Goal: Information Seeking & Learning: Learn about a topic

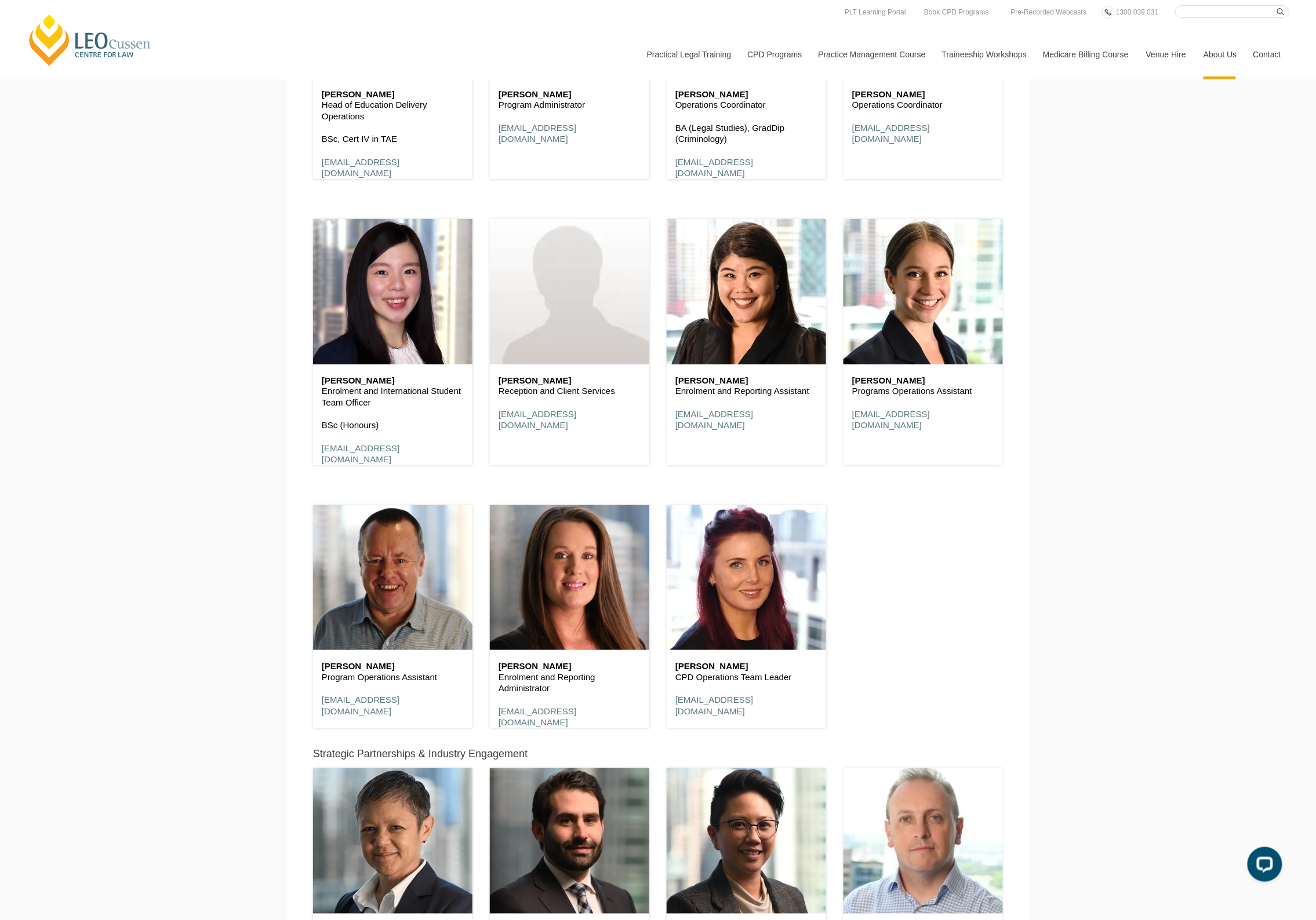
scroll to position [3872, 0]
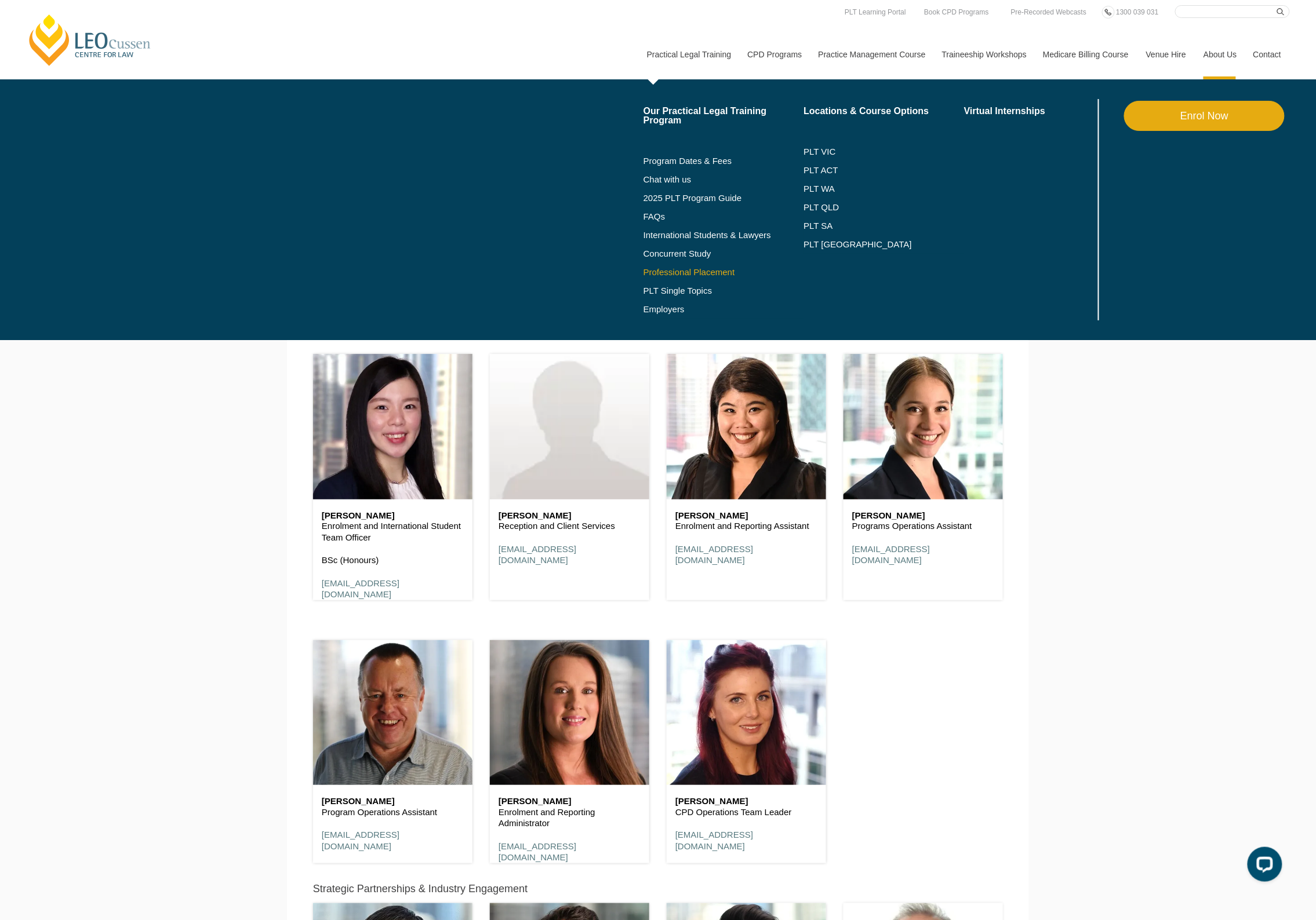
click at [683, 271] on link "Professional Placement" at bounding box center [724, 272] width 161 height 9
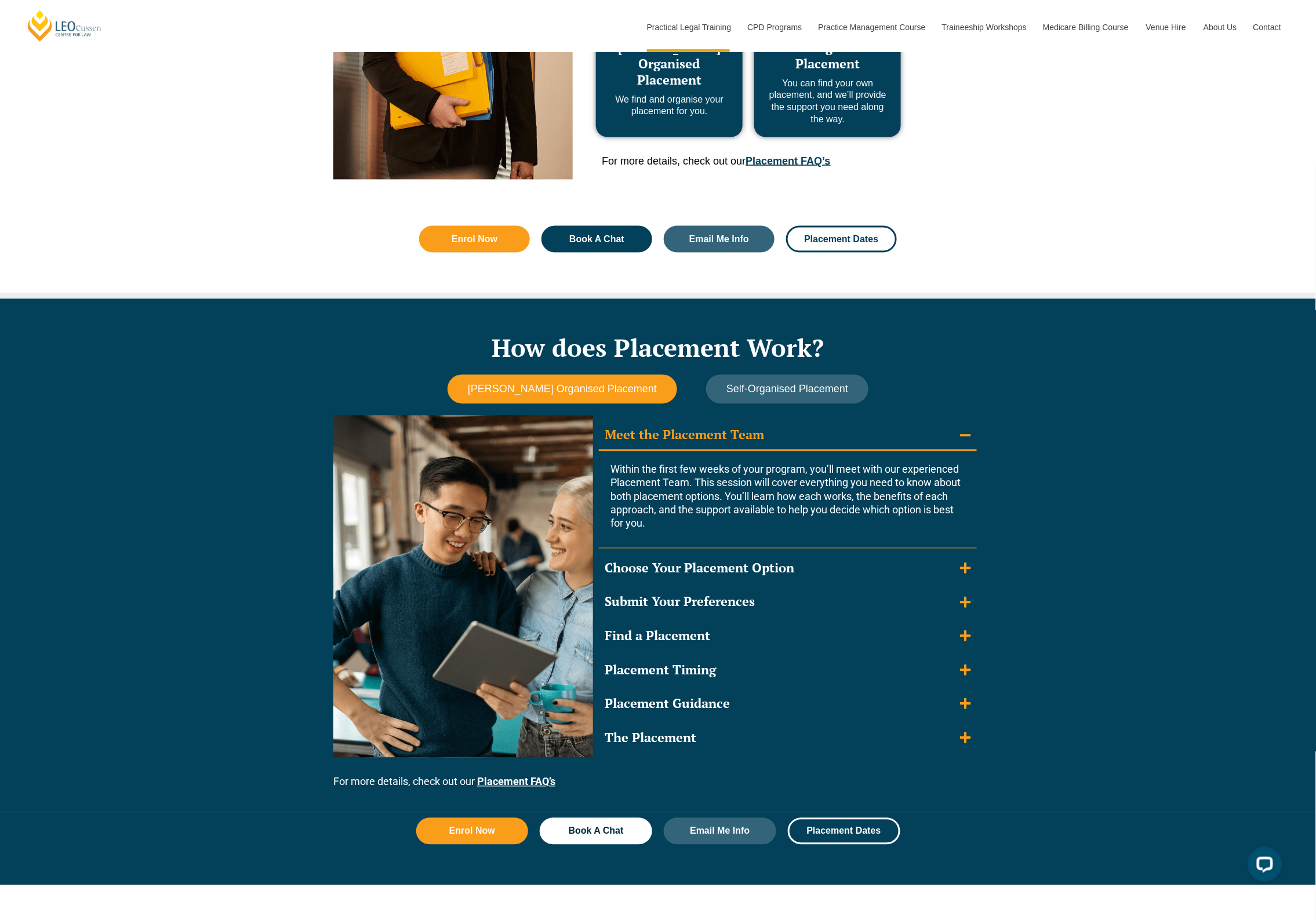
scroll to position [773, 0]
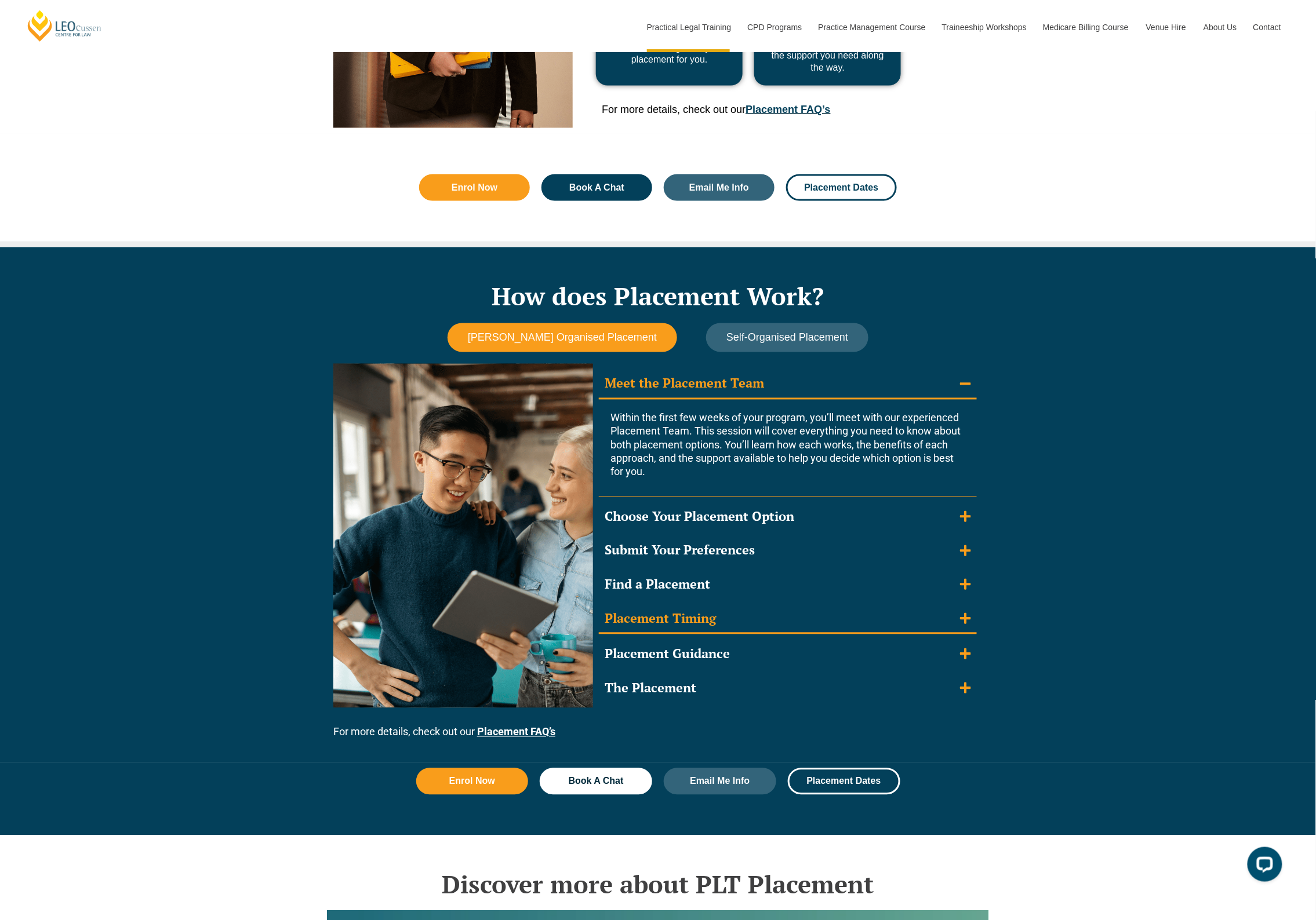
click at [965, 622] on icon "Accordion. Open links with Enter or Space, close with Escape, and navigate with…" at bounding box center [965, 618] width 11 height 11
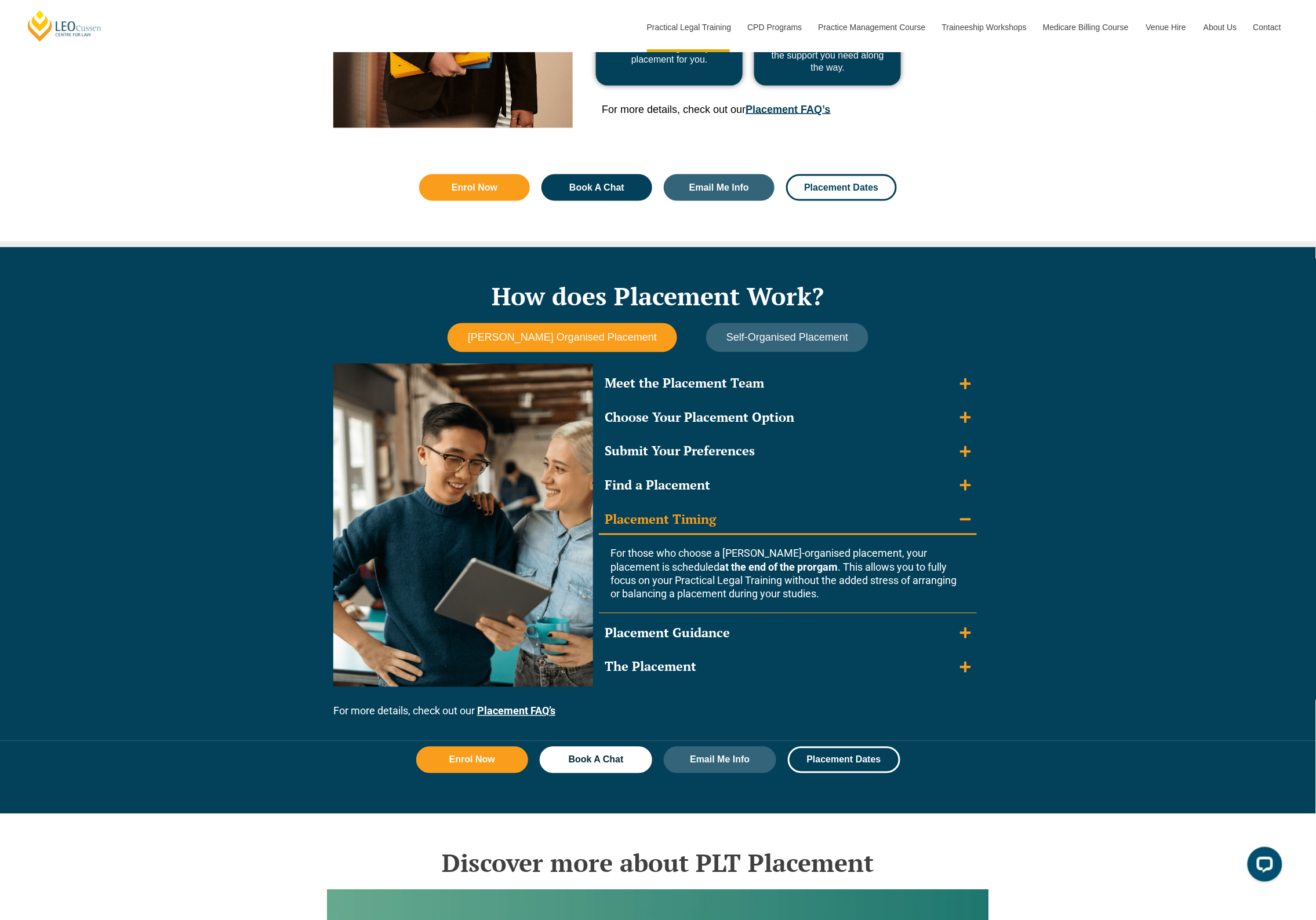
click at [743, 548] on span "For those who choose a Leo Cussen-organised placement, your placement is schedu…" at bounding box center [783, 574] width 346 height 52
click at [668, 518] on div "Placement Timing" at bounding box center [661, 520] width 112 height 17
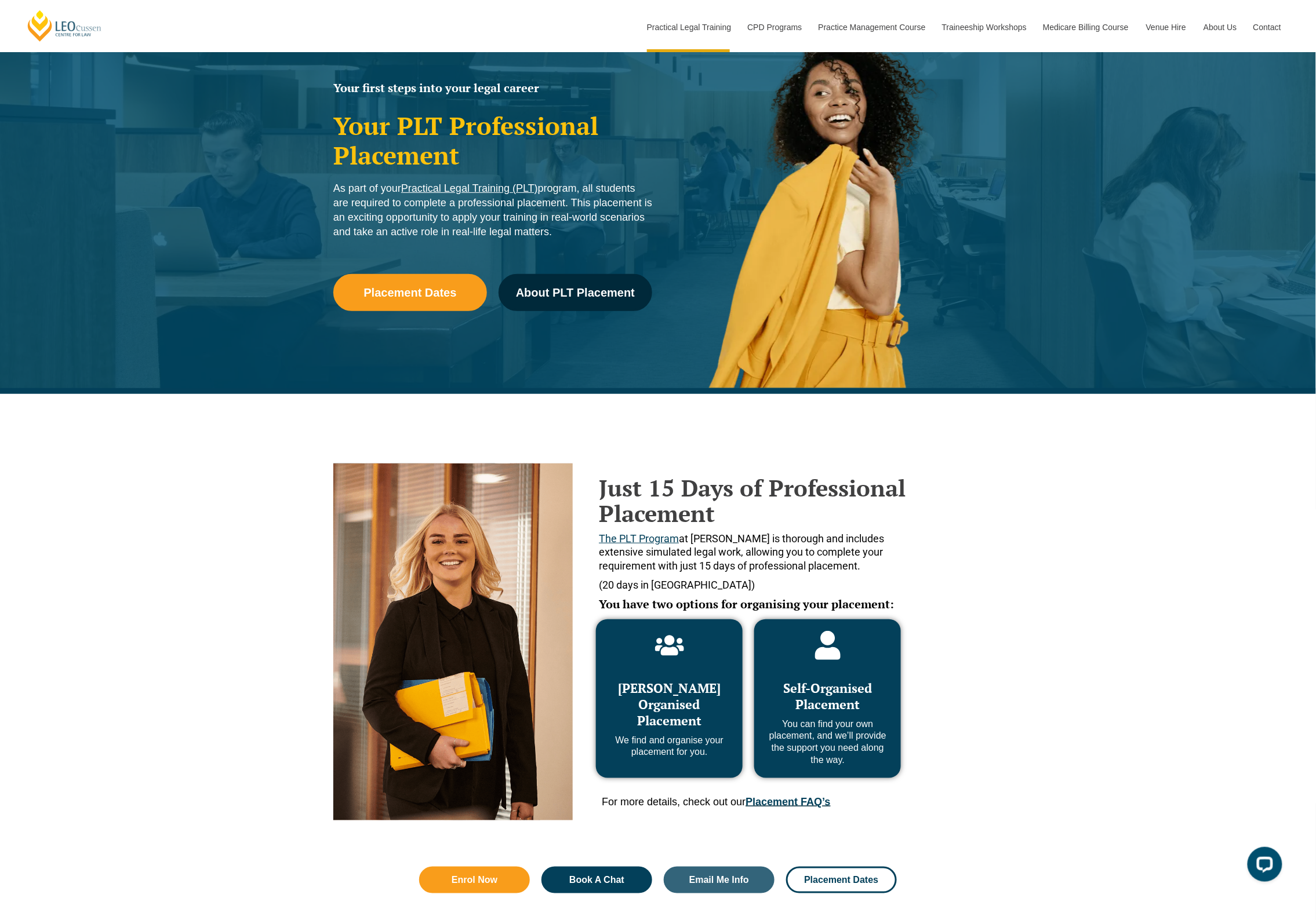
scroll to position [232, 0]
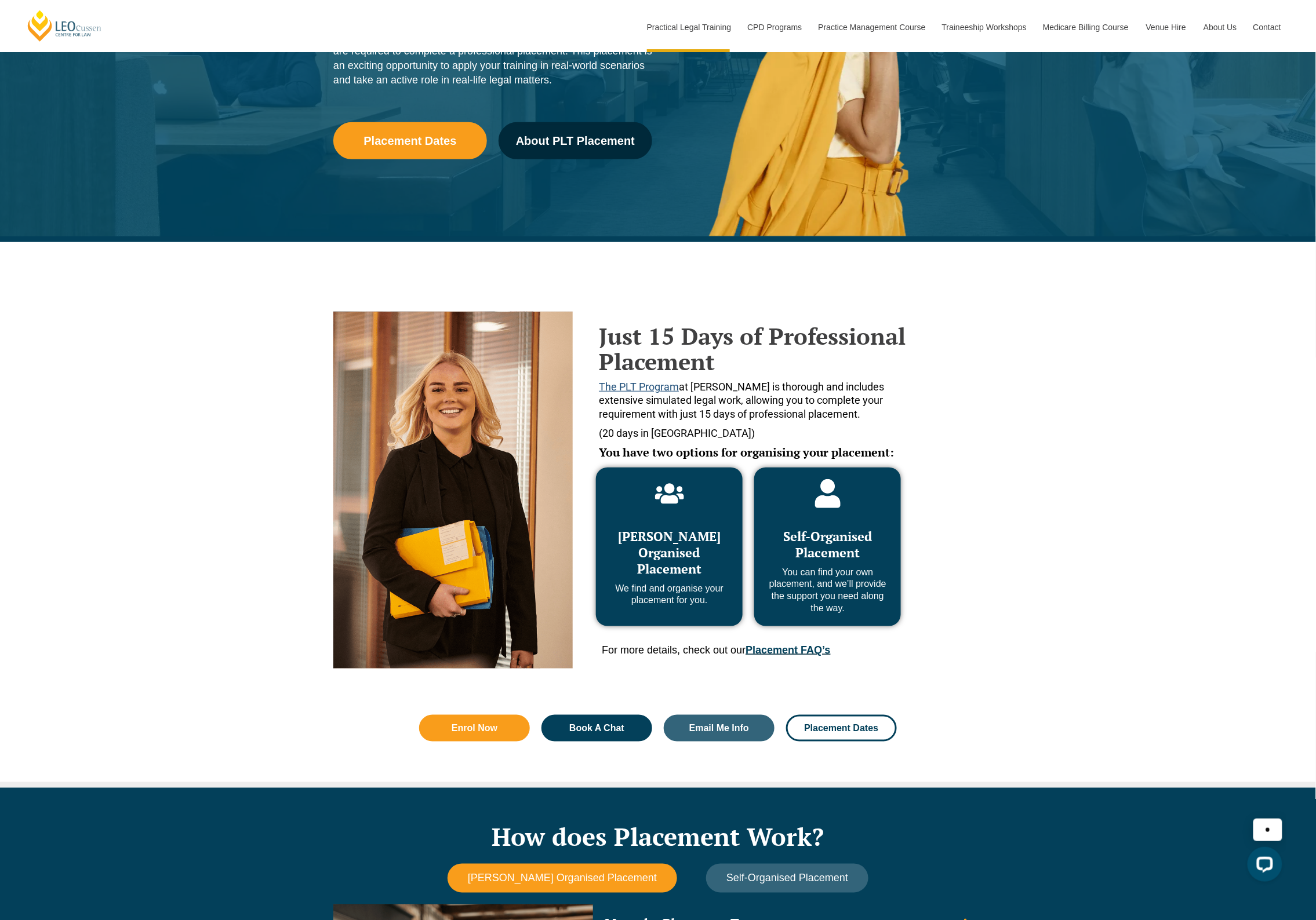
click at [629, 386] on span "The PLT Program" at bounding box center [639, 386] width 80 height 12
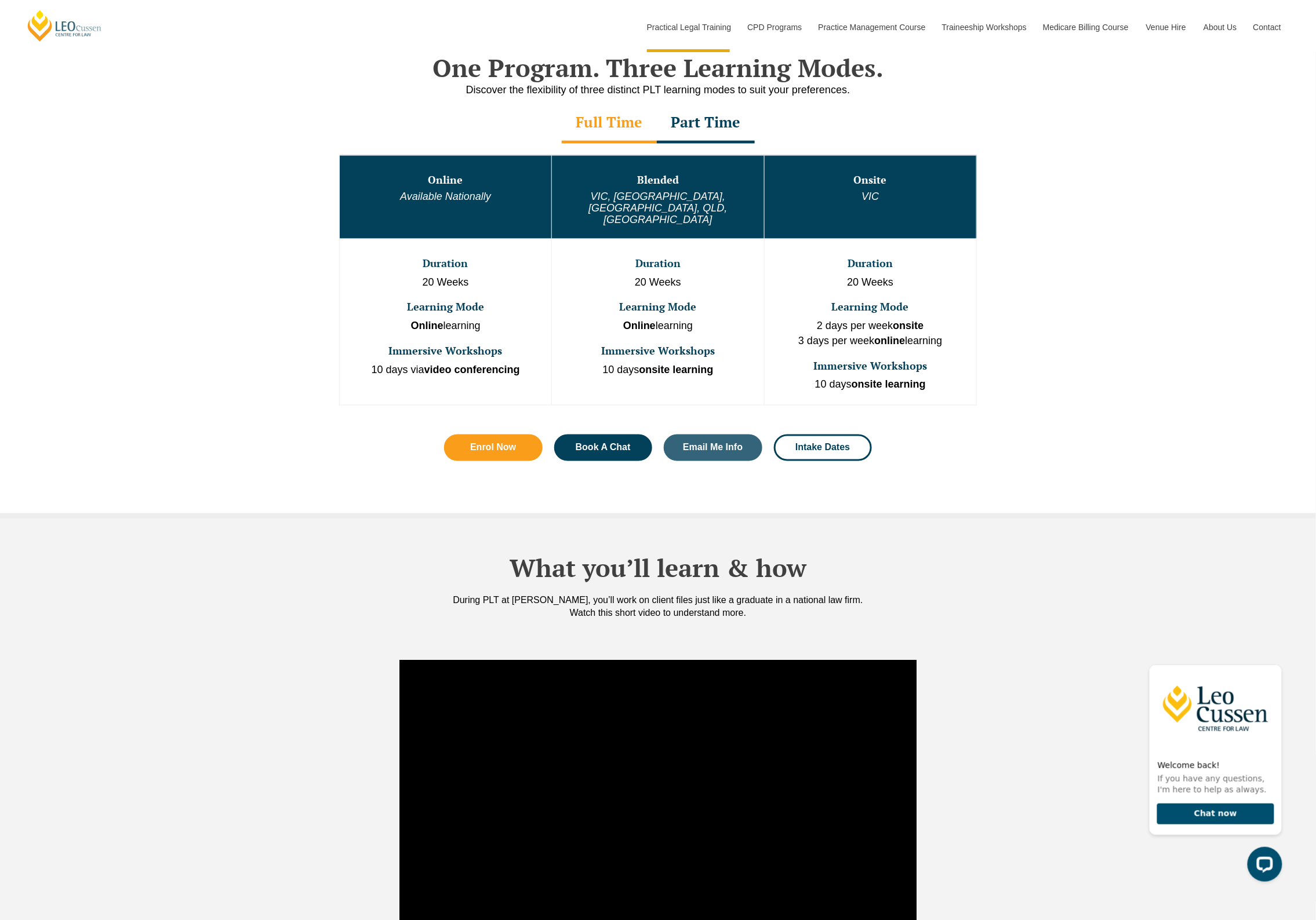
scroll to position [618, 0]
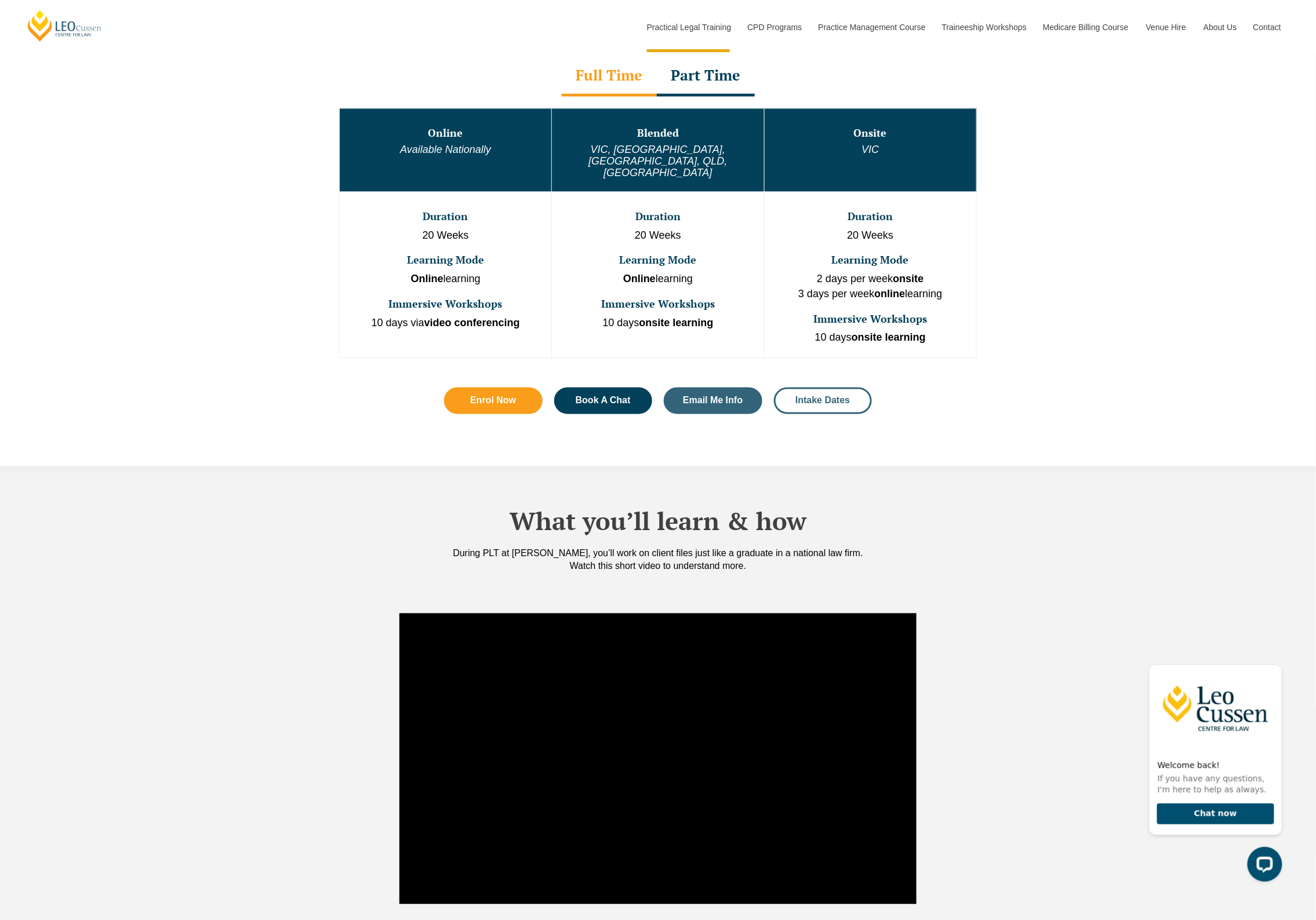
click at [829, 388] on link "Intake Dates" at bounding box center [823, 402] width 99 height 27
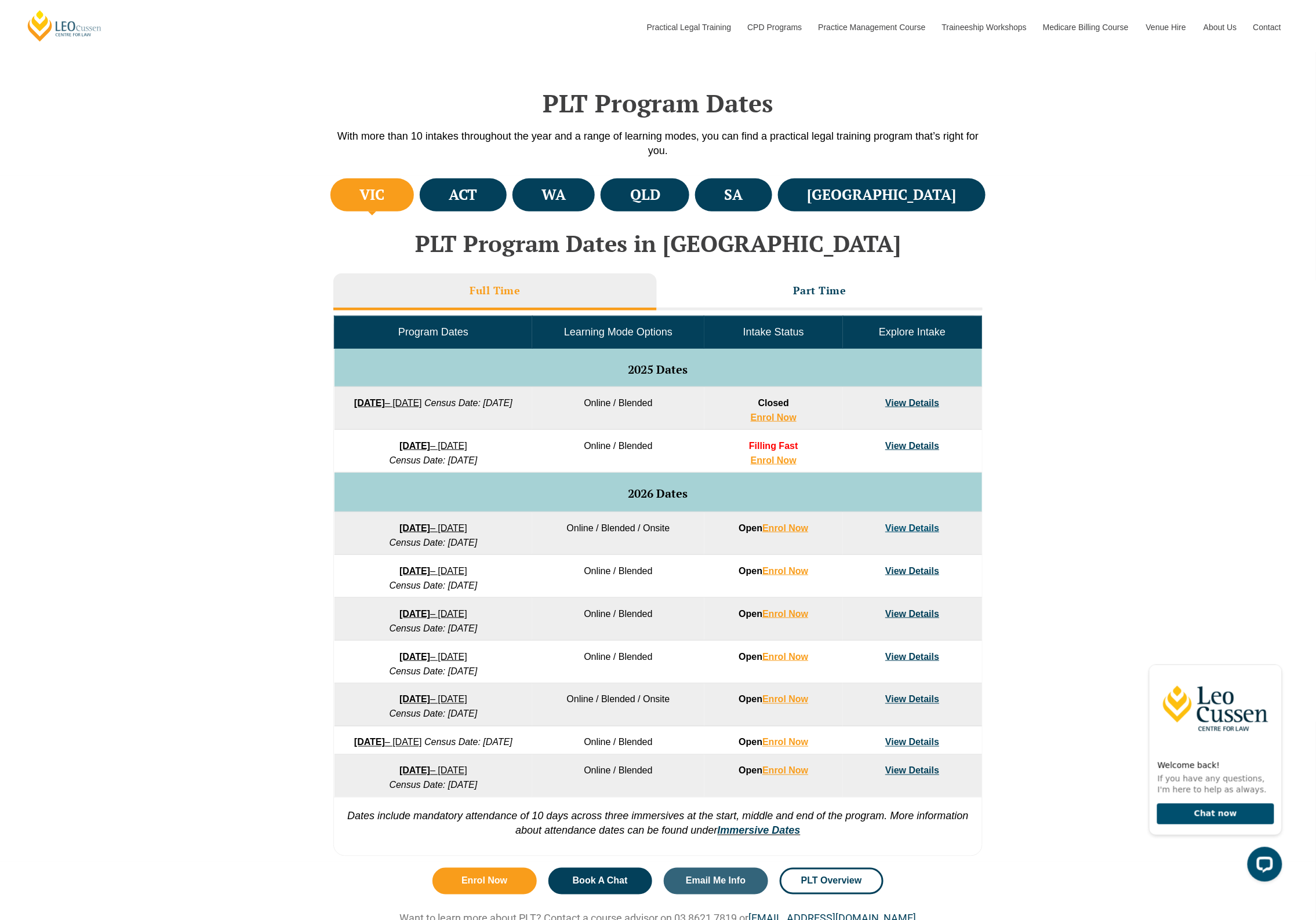
click at [925, 403] on link "View Details" at bounding box center [913, 403] width 54 height 10
